Goal: Task Accomplishment & Management: Use online tool/utility

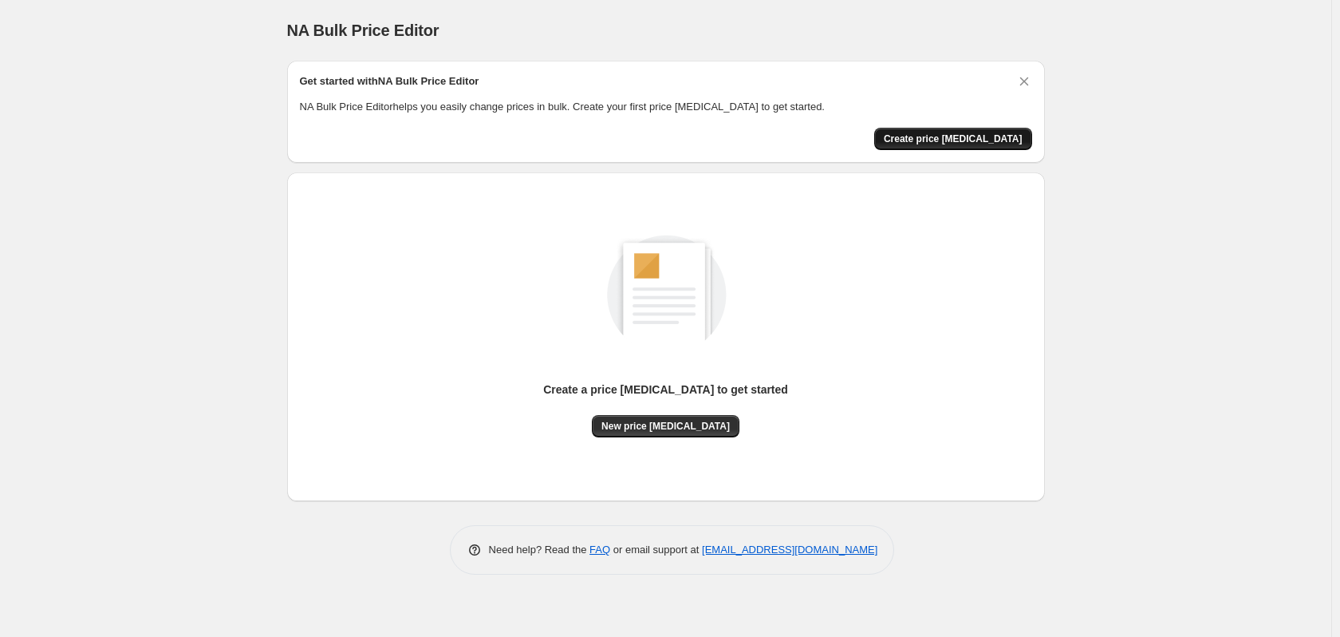
click at [956, 142] on span "Create price [MEDICAL_DATA]" at bounding box center [953, 138] width 139 height 13
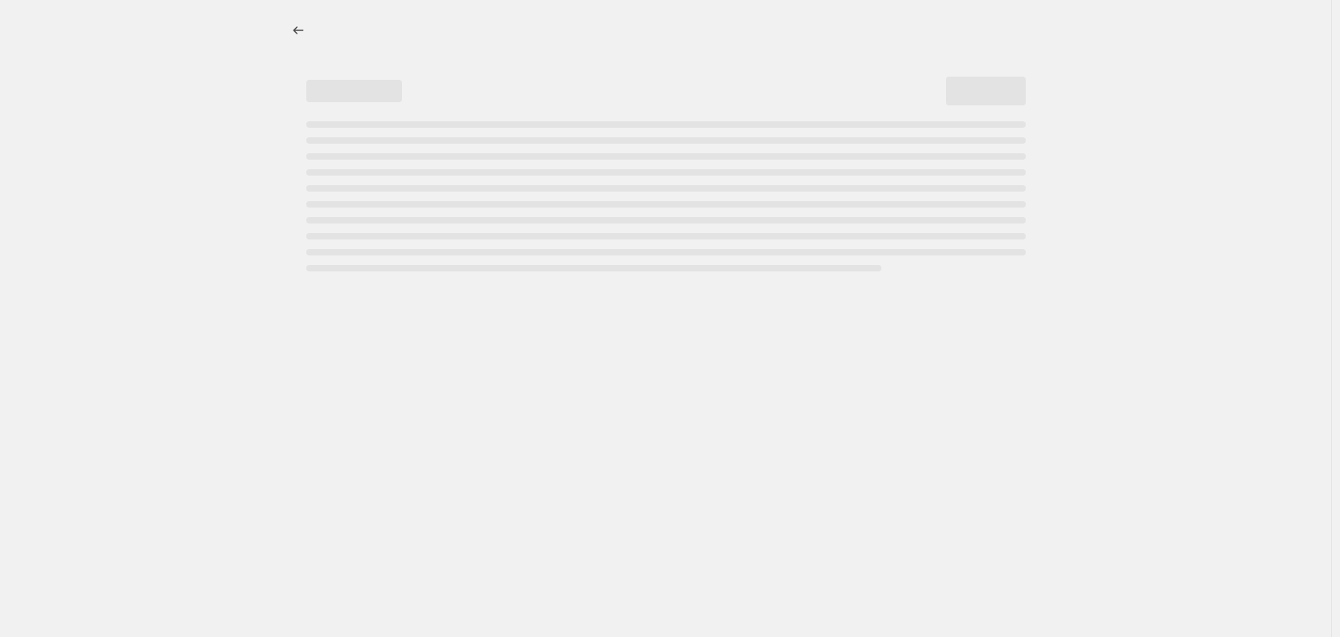
select select "percentage"
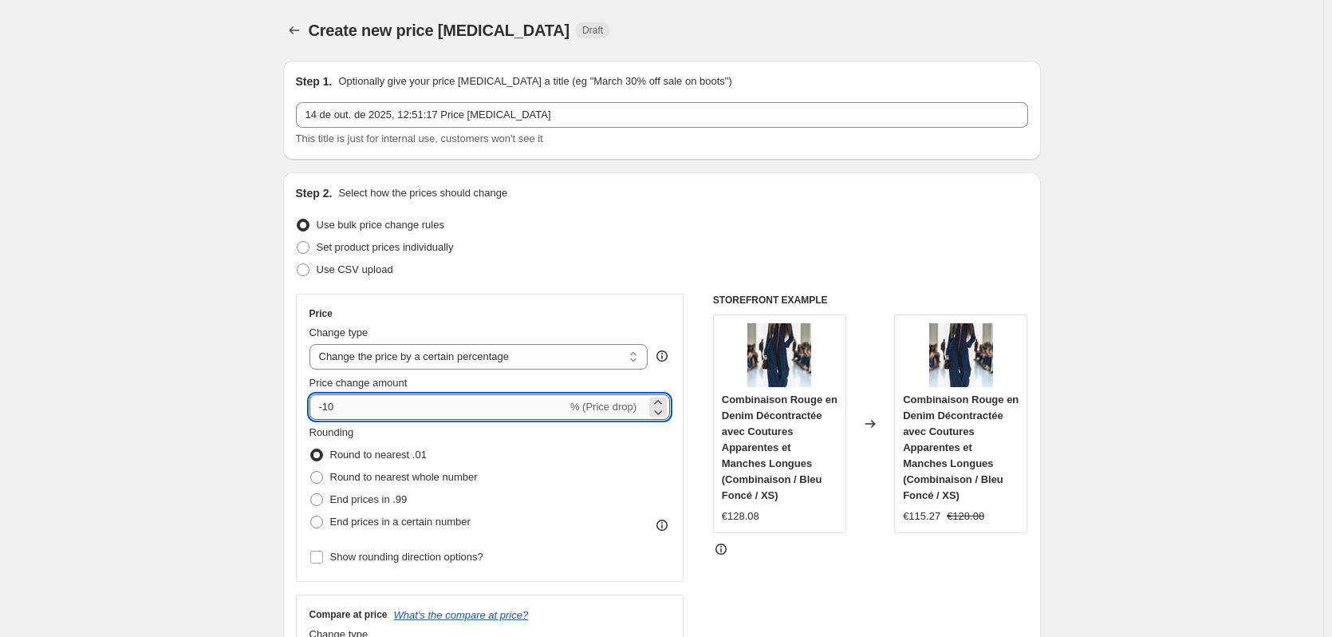
drag, startPoint x: 354, startPoint y: 408, endPoint x: 328, endPoint y: 408, distance: 26.3
click at [328, 408] on input "-10" at bounding box center [439, 407] width 258 height 26
type input "-30"
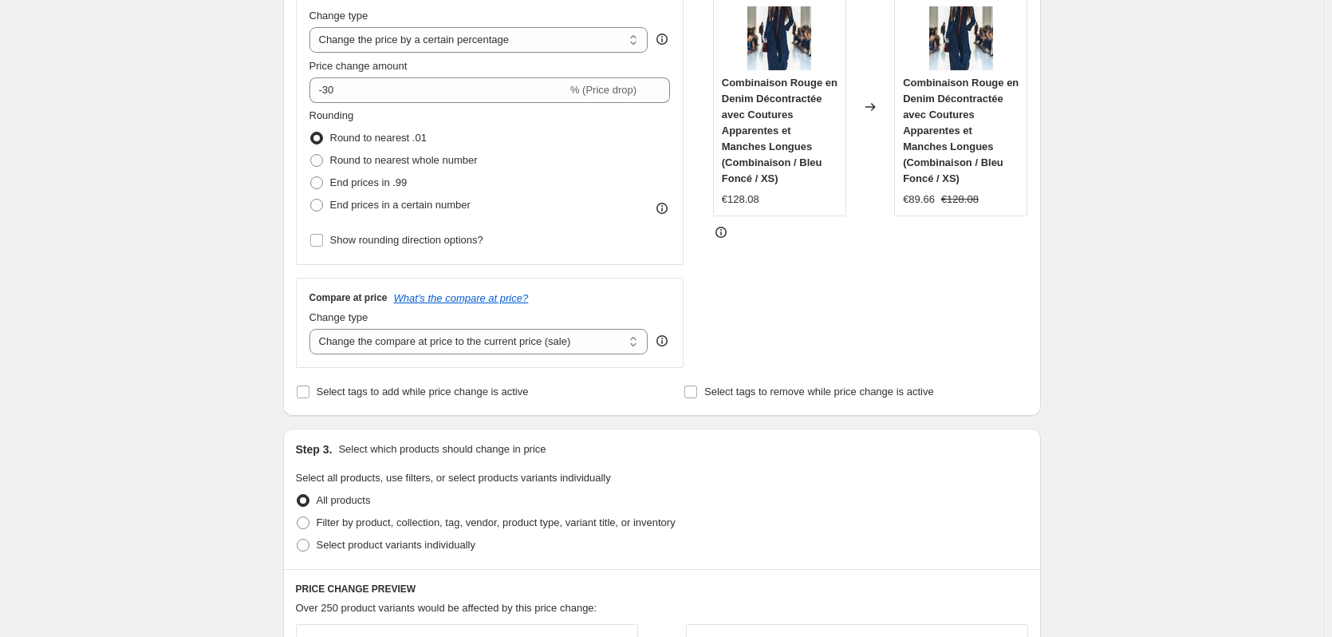
scroll to position [319, 0]
click at [321, 200] on span at bounding box center [316, 202] width 13 height 13
click at [311, 197] on input "End prices in a certain number" at bounding box center [310, 196] width 1 height 1
radio input "true"
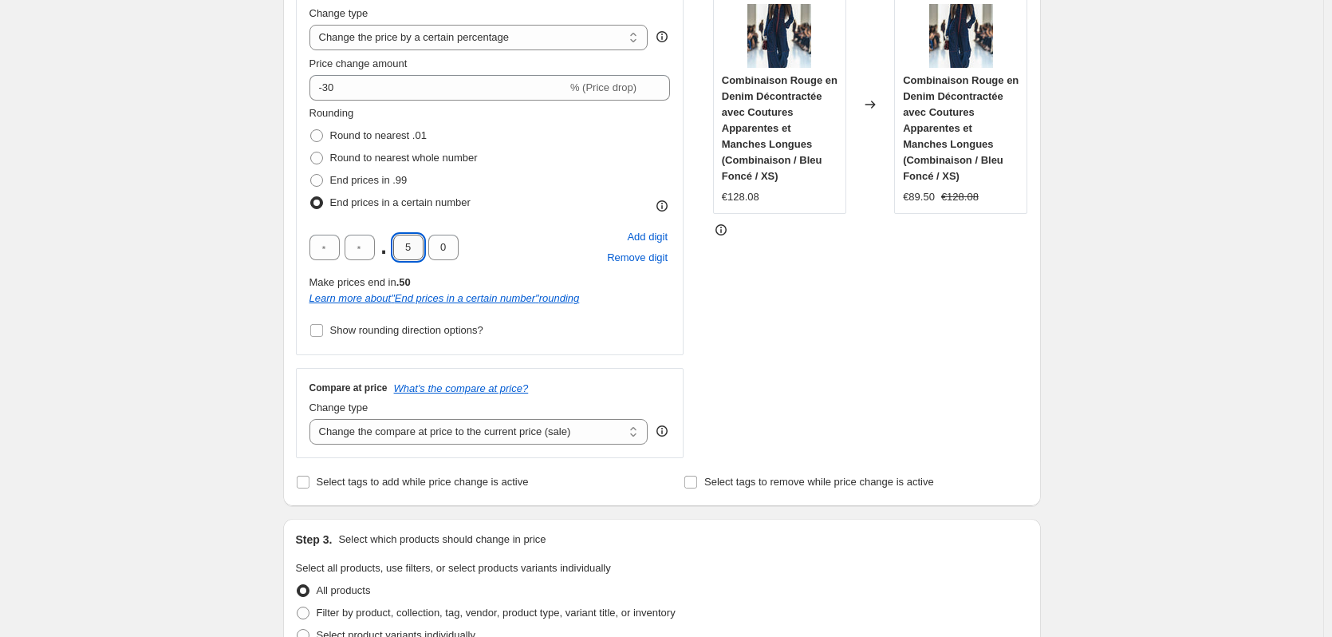
drag, startPoint x: 412, startPoint y: 245, endPoint x: 400, endPoint y: 245, distance: 12.8
click at [400, 245] on input "5" at bounding box center [408, 248] width 30 height 26
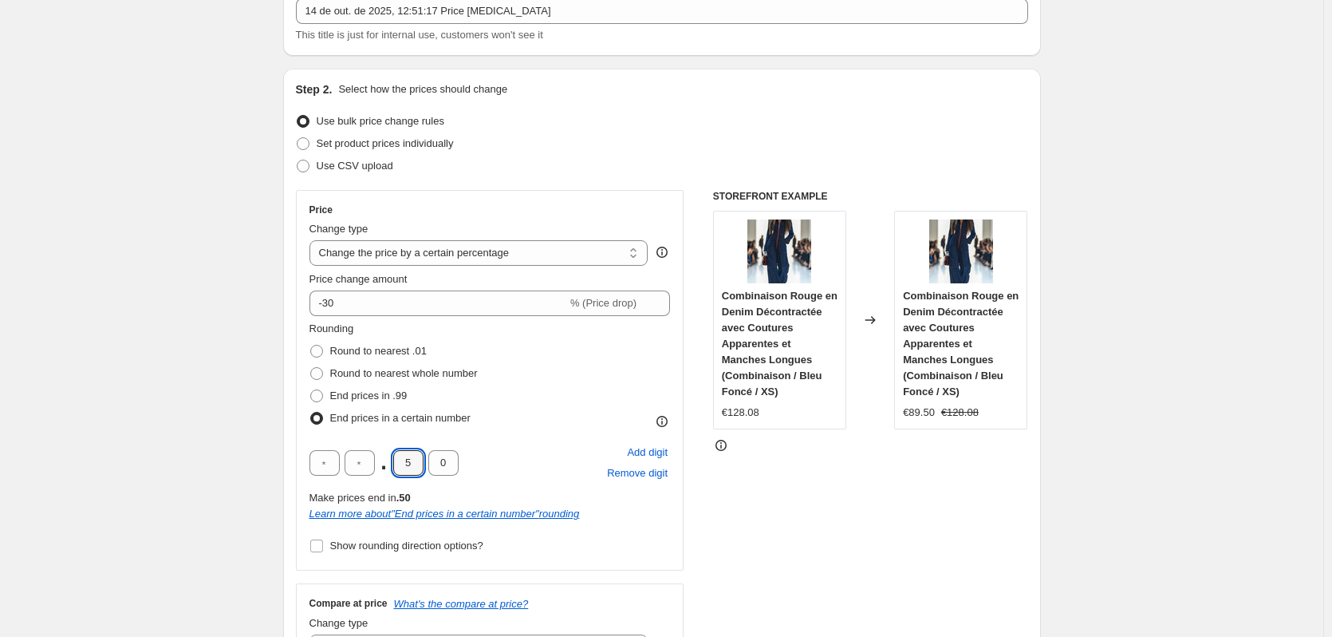
scroll to position [80, 0]
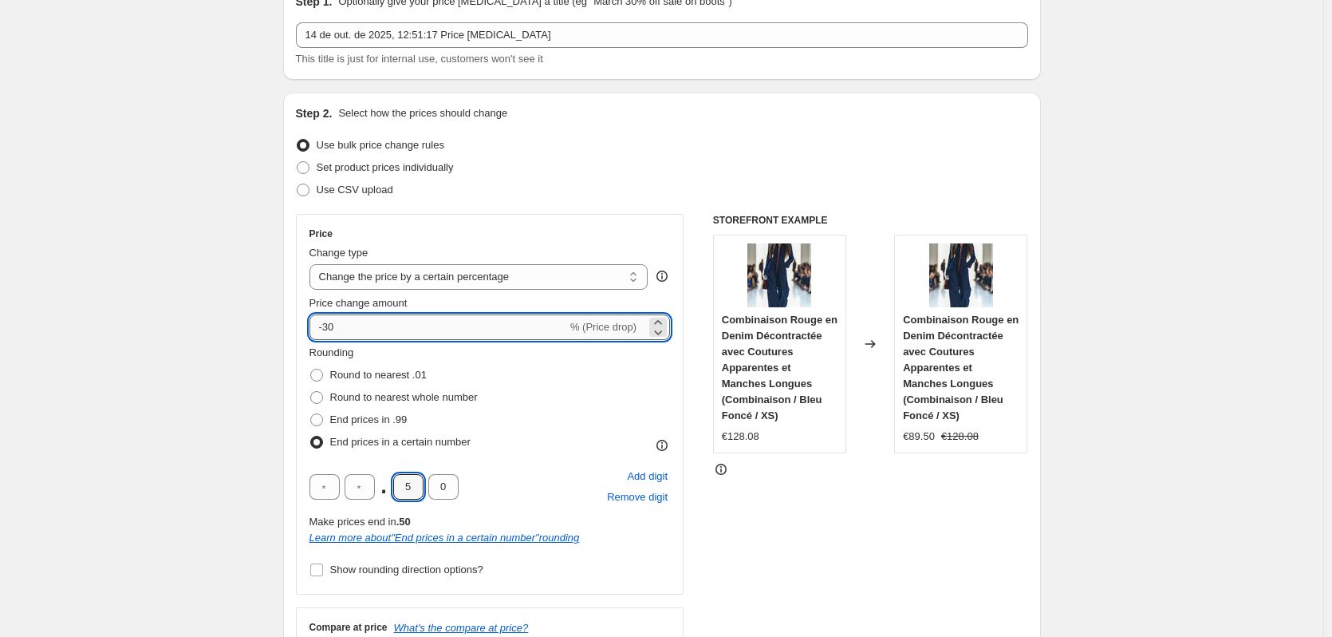
click at [331, 320] on input "-30" at bounding box center [439, 327] width 258 height 26
type input "-20"
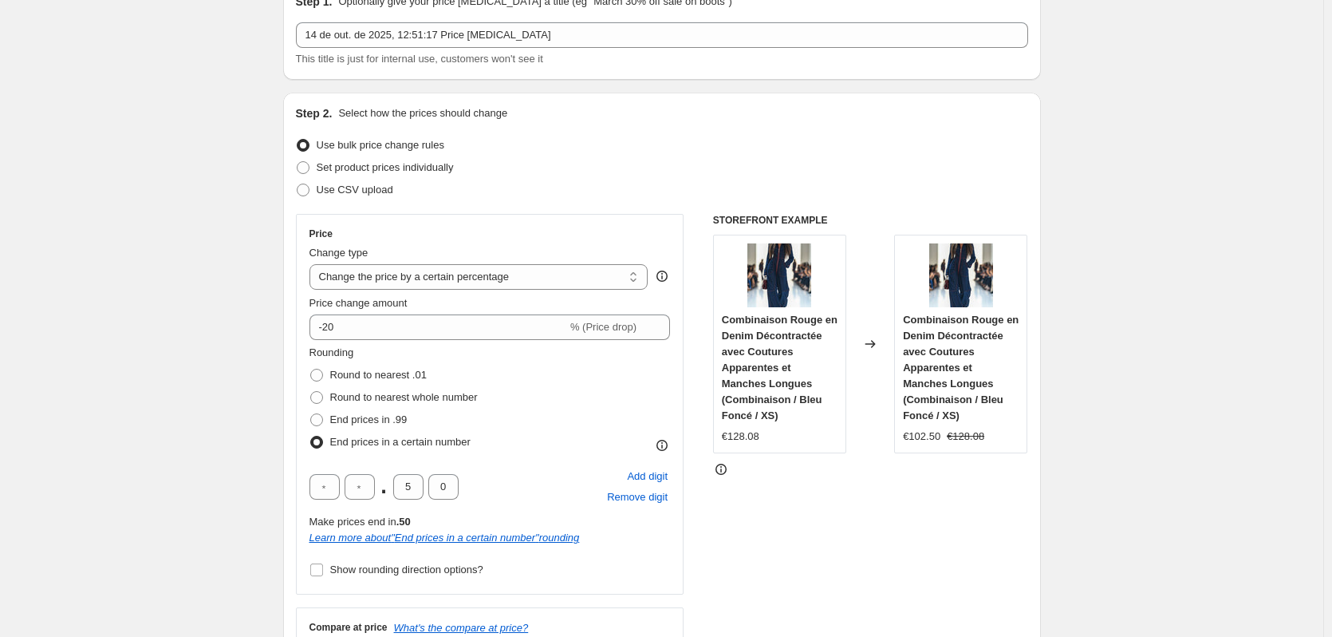
click at [705, 489] on div "Price Change type Change the price to a certain amount Change the price by a ce…" at bounding box center [662, 455] width 732 height 483
drag, startPoint x: 416, startPoint y: 479, endPoint x: 401, endPoint y: 479, distance: 15.2
click at [401, 479] on input "5" at bounding box center [408, 487] width 30 height 26
type input "9"
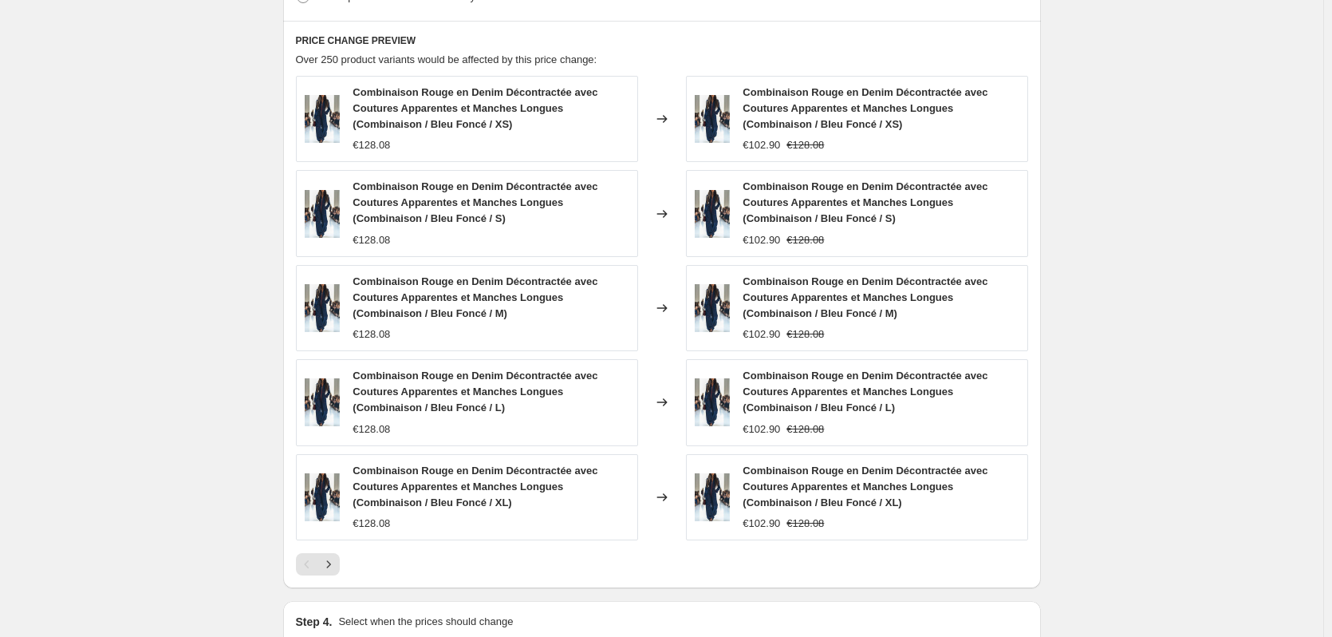
scroll to position [1157, 0]
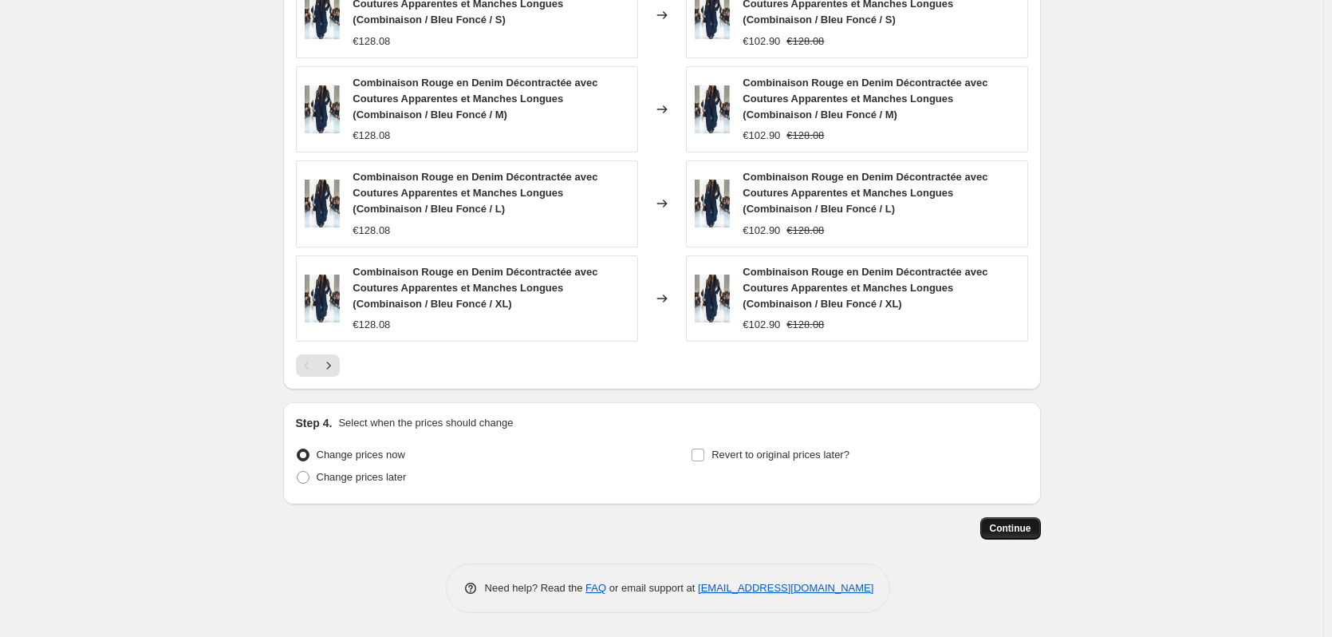
click at [1009, 532] on span "Continue" at bounding box center [1010, 528] width 41 height 13
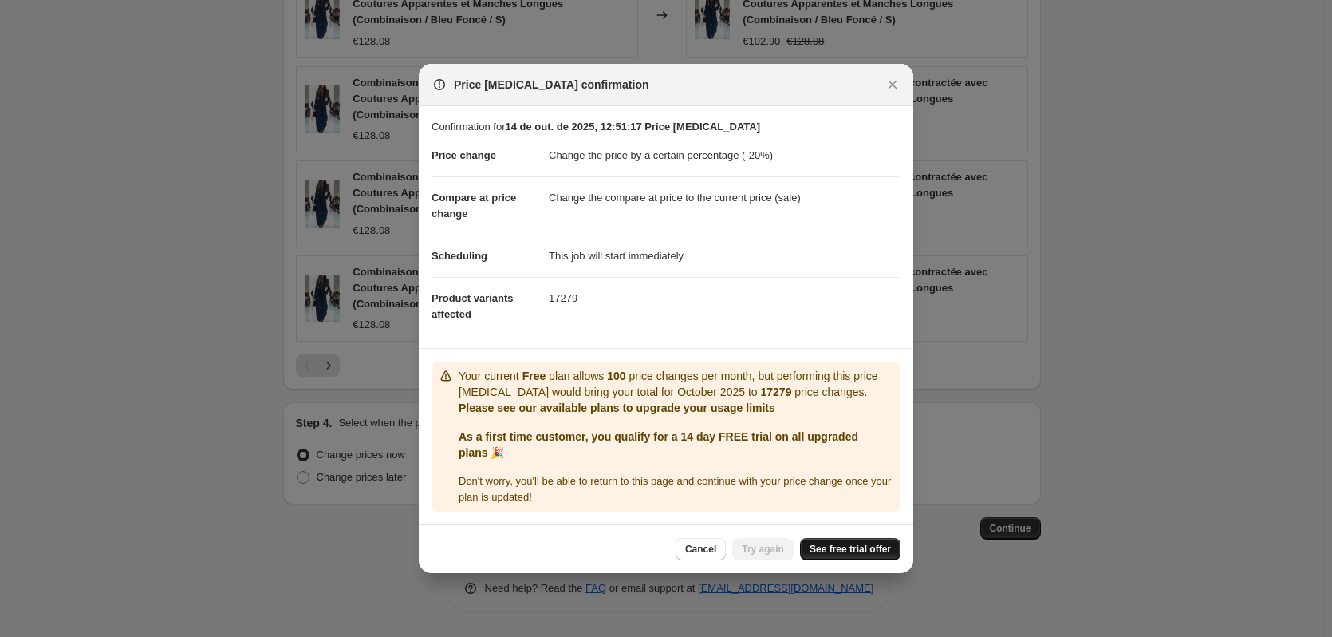
click at [865, 555] on link "See free trial offer" at bounding box center [850, 549] width 101 height 22
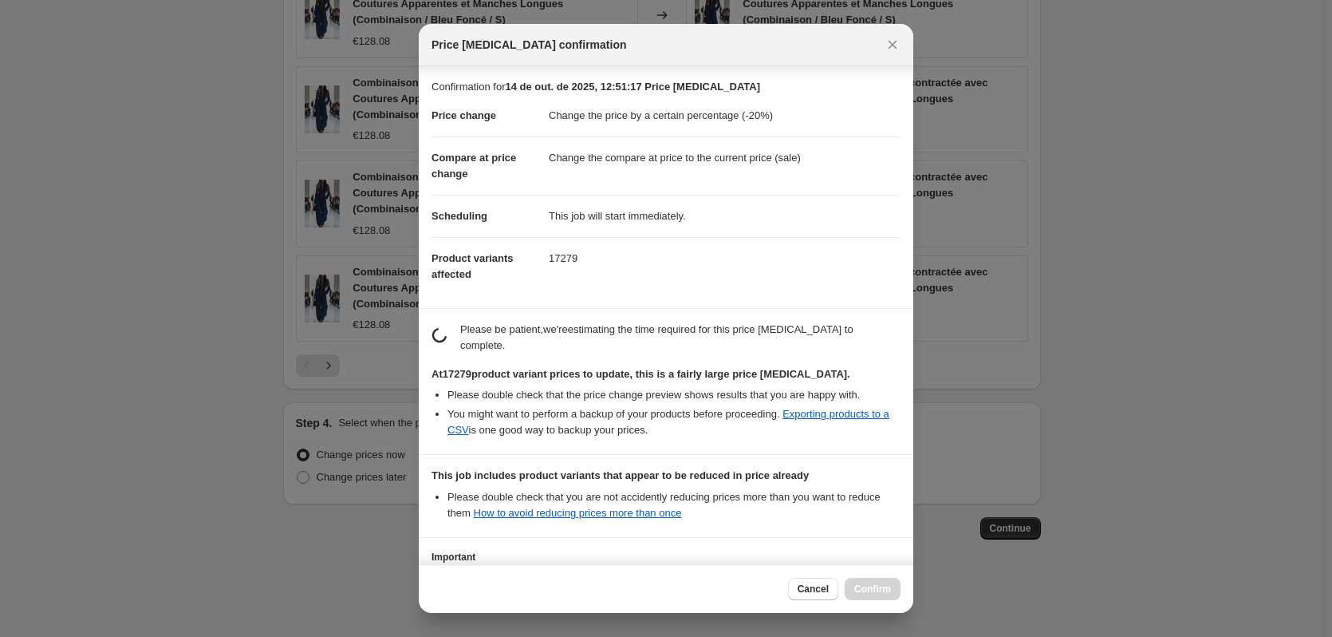
scroll to position [127, 0]
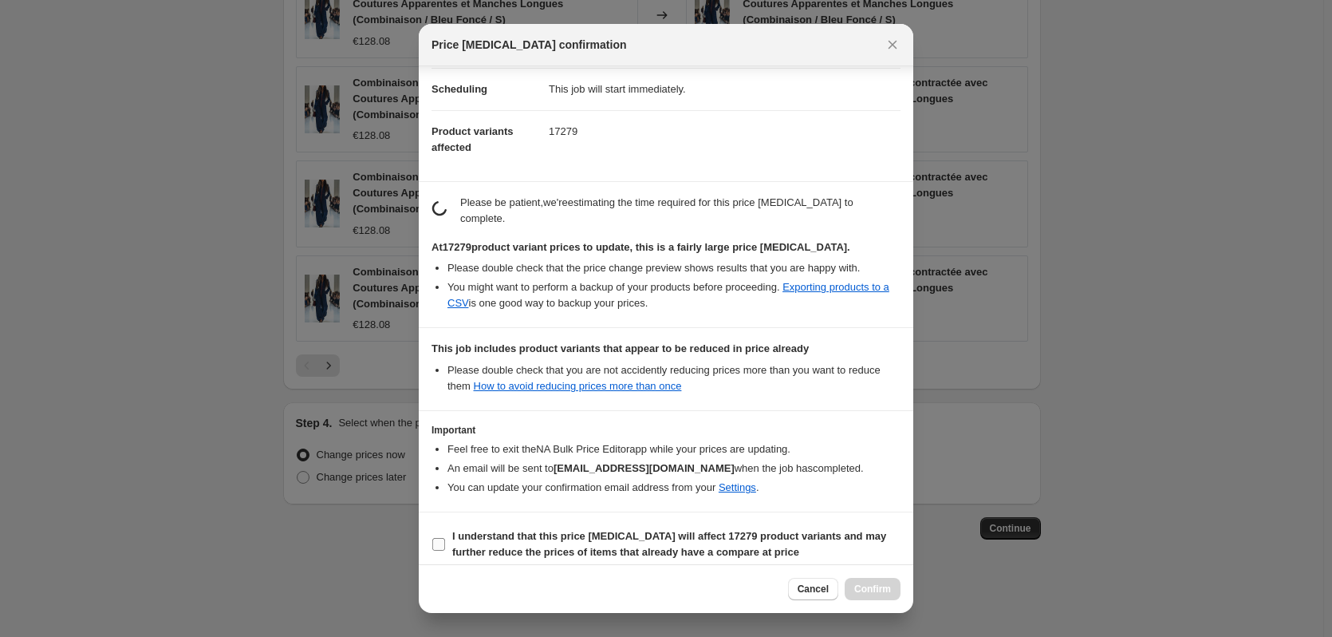
click at [448, 532] on label "I understand that this price [MEDICAL_DATA] will affect 17279 product variants …" at bounding box center [666, 544] width 469 height 38
click at [445, 538] on input "I understand that this price [MEDICAL_DATA] will affect 17279 product variants …" at bounding box center [438, 544] width 13 height 13
checkbox input "true"
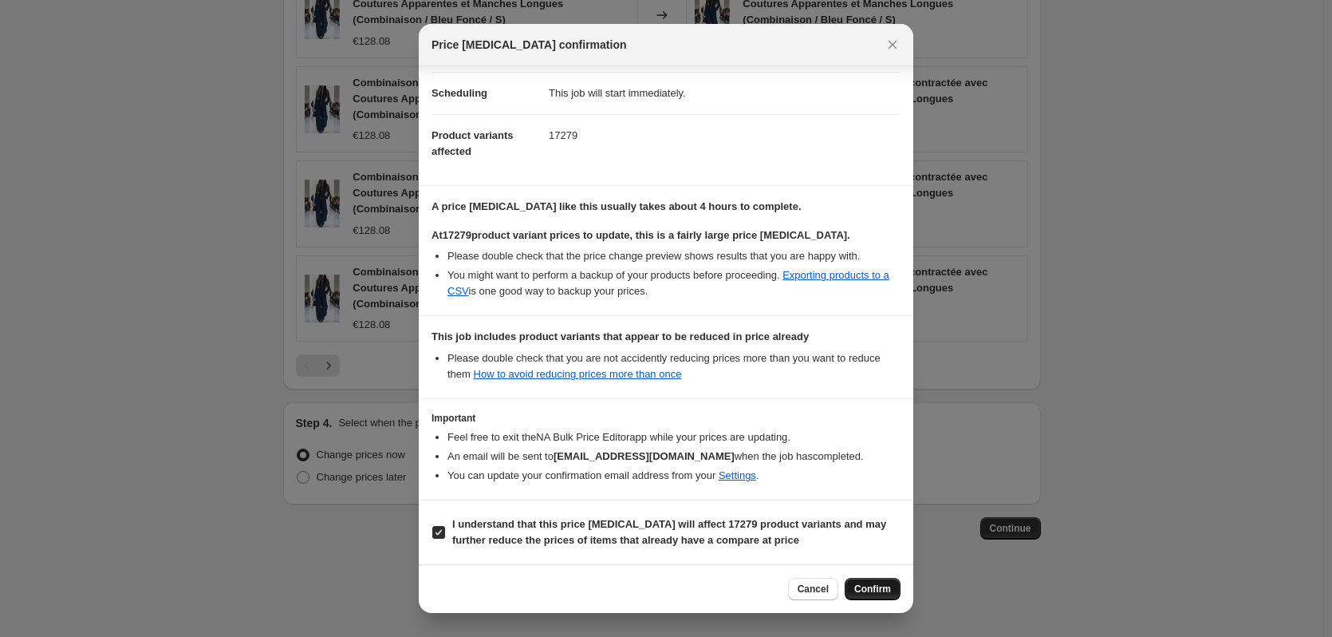
click at [873, 594] on span "Confirm" at bounding box center [872, 588] width 37 height 13
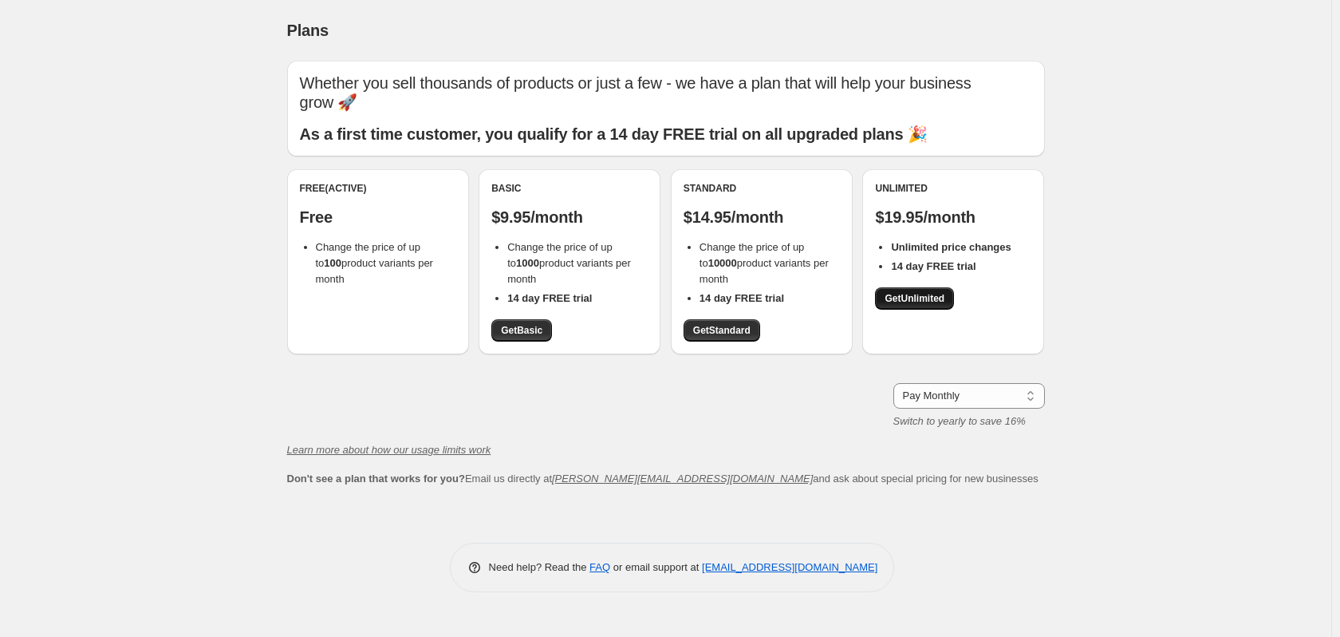
click at [905, 300] on span "Get Unlimited" at bounding box center [915, 298] width 60 height 13
